Goal: Find specific page/section: Find specific page/section

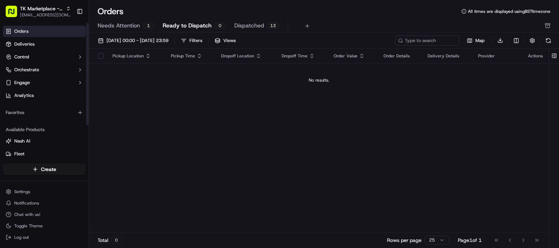
click at [33, 32] on link "Orders" at bounding box center [44, 31] width 83 height 11
click at [32, 45] on span "Deliveries" at bounding box center [24, 44] width 20 height 6
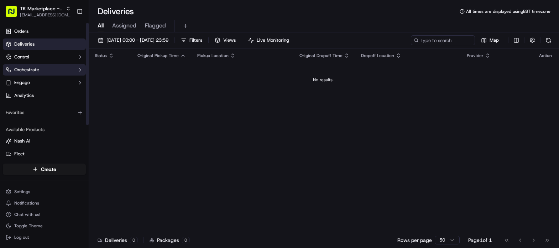
click at [39, 63] on ul "Orders Deliveries Control Orchestrate Engage Analytics" at bounding box center [44, 63] width 83 height 75
click at [39, 67] on button "Orchestrate" at bounding box center [44, 69] width 83 height 11
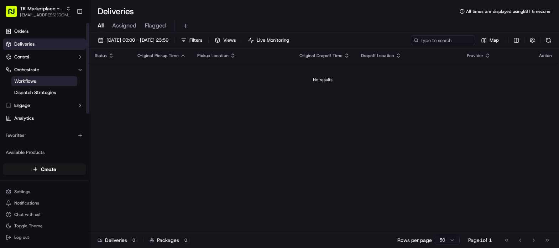
click at [37, 78] on link "Workflows" at bounding box center [44, 81] width 66 height 10
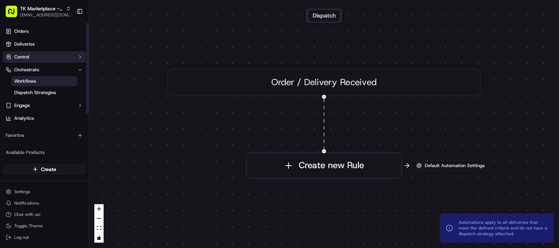
click at [39, 57] on button "Control" at bounding box center [44, 56] width 83 height 11
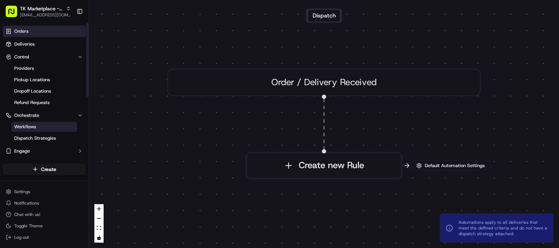
click at [28, 29] on link "Orders" at bounding box center [44, 31] width 83 height 11
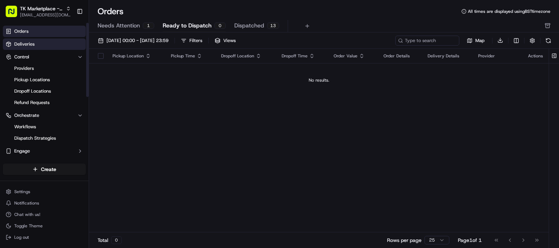
click at [30, 45] on span "Deliveries" at bounding box center [24, 44] width 20 height 6
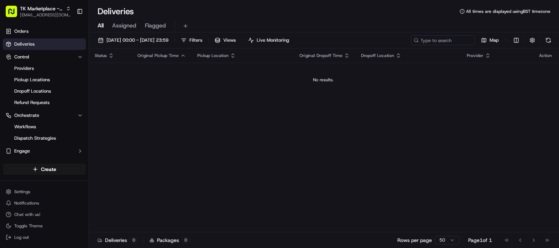
click at [290, 106] on div "Status Original Pickup Time Pickup Location Original Dropoff Time Dropoff Locat…" at bounding box center [323, 140] width 469 height 184
drag, startPoint x: 346, startPoint y: 10, endPoint x: 330, endPoint y: 4, distance: 17.5
click at [346, 10] on div "Deliveries All times are displayed using BST timezone" at bounding box center [324, 11] width 470 height 11
